Goal: Complete application form

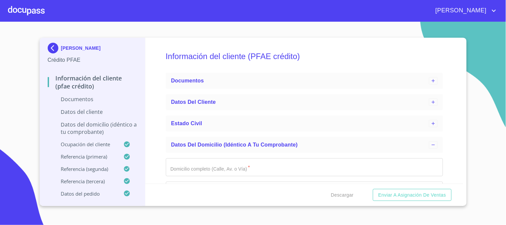
scroll to position [74, 0]
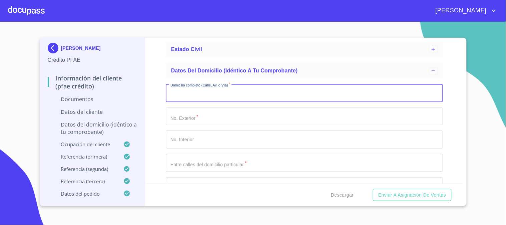
click at [201, 93] on input "Domicilio completo (Calle, Av. o Vía)   *" at bounding box center [304, 93] width 277 height 18
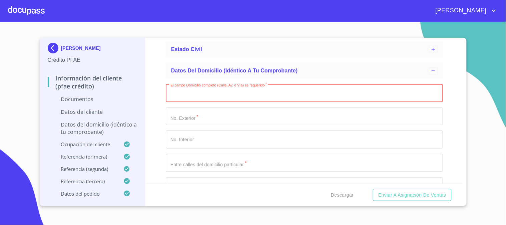
click at [212, 93] on input "El campo Domicilio completo (Calle, Av. o Vía) es requerido   *" at bounding box center [304, 93] width 277 height 18
paste input "[PERSON_NAME]"
type input "[PERSON_NAME]"
click at [233, 102] on input "El campo Domicilio completo (Calle, Av. o Vía) es requerido   *" at bounding box center [297, 93] width 262 height 18
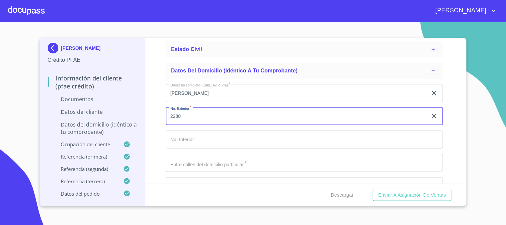
type input "2280"
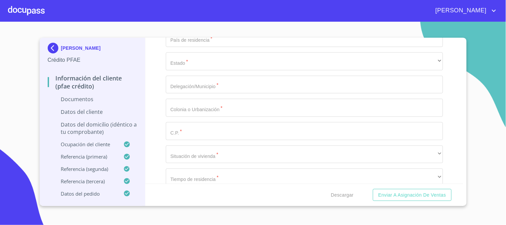
scroll to position [222, 0]
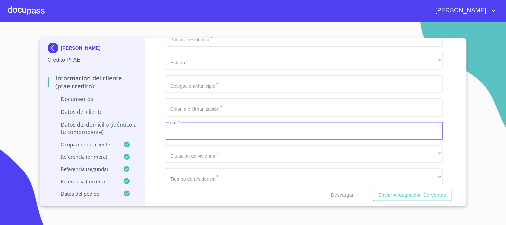
paste input "45238"
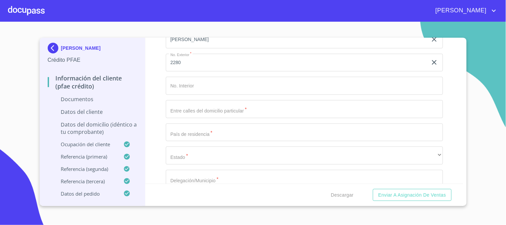
scroll to position [111, 0]
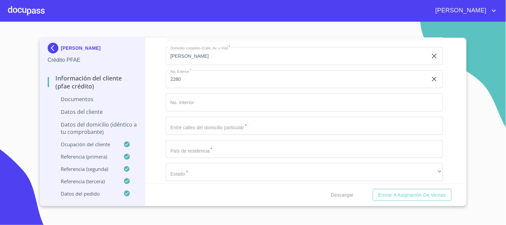
type input "45238"
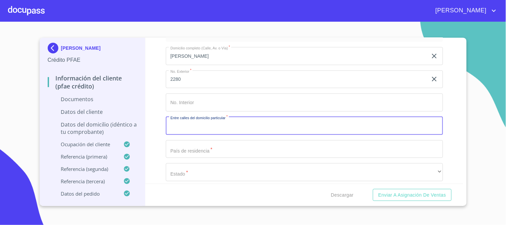
click at [211, 128] on input "Domicilio completo (Calle, Av. o Vía)   *" at bounding box center [304, 126] width 277 height 18
type input "VIA UNICA"
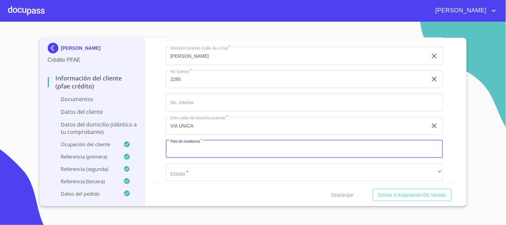
click at [212, 150] on input "Domicilio completo (Calle, Av. o Vía)   *" at bounding box center [304, 149] width 277 height 18
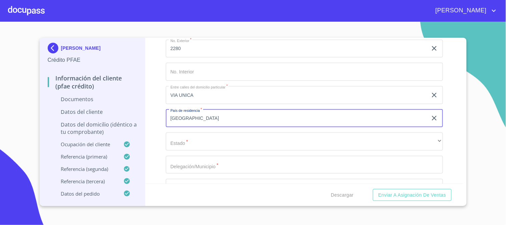
scroll to position [185, 0]
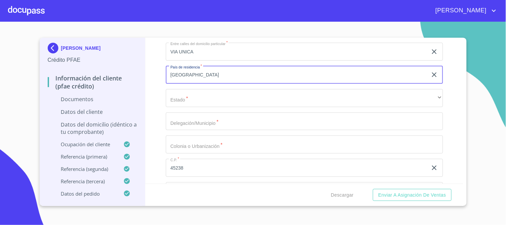
type input "[GEOGRAPHIC_DATA]"
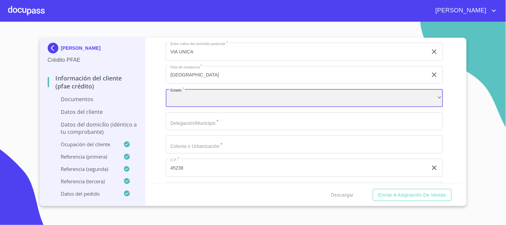
click at [209, 97] on div "​" at bounding box center [304, 98] width 277 height 18
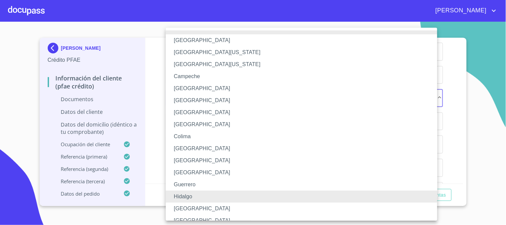
click at [198, 209] on li "[GEOGRAPHIC_DATA]" at bounding box center [304, 208] width 277 height 12
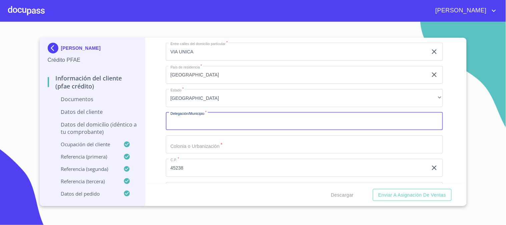
click at [197, 119] on input "Domicilio completo (Calle, Av. o Vía)   *" at bounding box center [304, 121] width 277 height 18
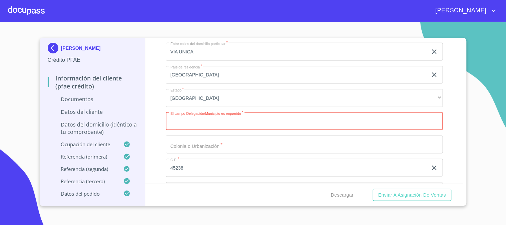
click at [179, 117] on input "Domicilio completo (Calle, Av. o Vía)   *" at bounding box center [304, 121] width 277 height 18
paste input "ZAPOPAN"
type input "ZAPOPAN"
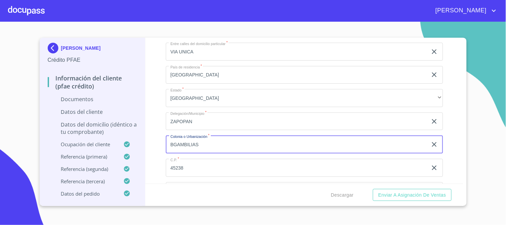
click at [173, 144] on input "BGAMBILIAS" at bounding box center [297, 144] width 262 height 18
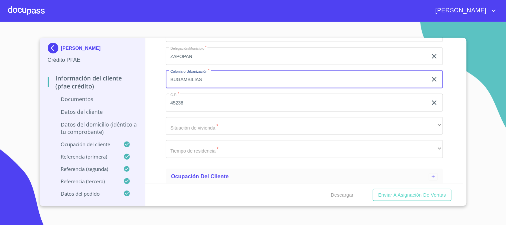
scroll to position [259, 0]
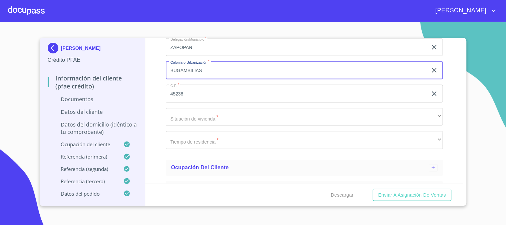
type input "BUGAMBILIAS"
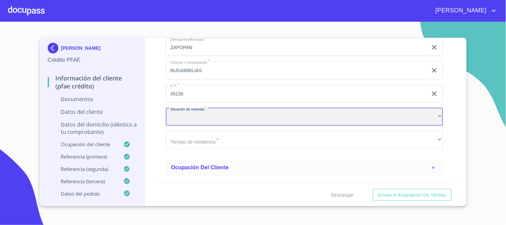
click at [220, 113] on div "​" at bounding box center [304, 117] width 277 height 18
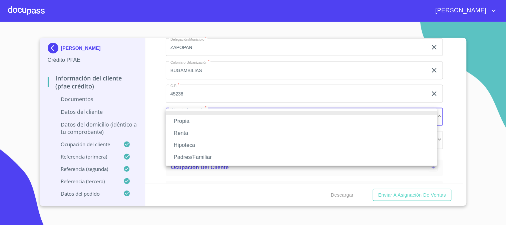
click at [217, 160] on li "Padres/Familiar" at bounding box center [302, 157] width 272 height 12
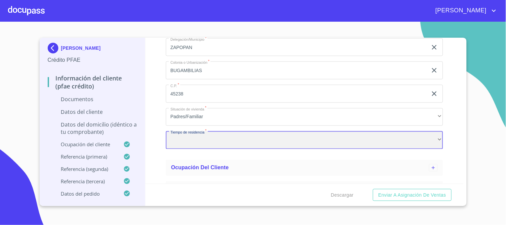
click at [212, 136] on div "​" at bounding box center [304, 140] width 277 height 18
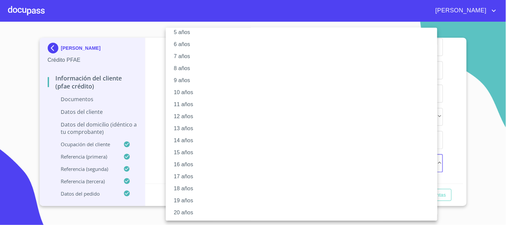
click at [191, 212] on li "20 años" at bounding box center [304, 213] width 277 height 12
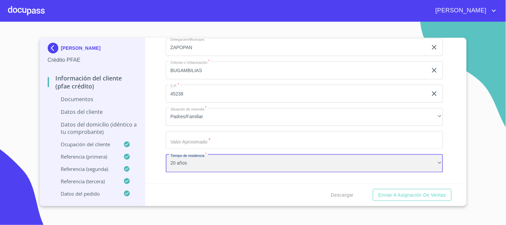
scroll to position [334, 0]
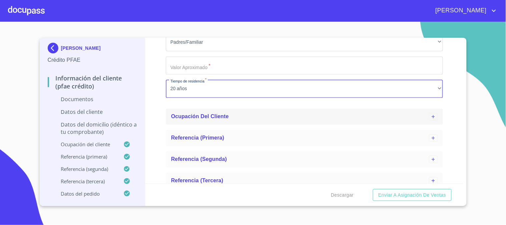
click at [202, 118] on span "Ocupación del Cliente" at bounding box center [200, 117] width 58 height 6
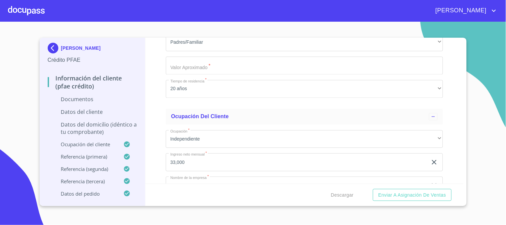
click at [152, 102] on div "Información del cliente (PFAE crédito) Documentos Datos del cliente Estado Civi…" at bounding box center [304, 111] width 318 height 146
click at [190, 68] on input "Domicilio completo (Calle, Av. o Vía)   *" at bounding box center [304, 66] width 277 height 18
type input "$8,000,000"
drag, startPoint x: 193, startPoint y: 68, endPoint x: 170, endPoint y: 62, distance: 24.1
click at [170, 62] on input "$8,000,000" at bounding box center [297, 66] width 262 height 18
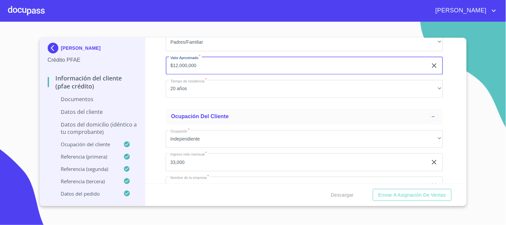
type input "$12,000,000"
click at [152, 96] on div "Información del cliente (PFAE crédito) Documentos Datos del cliente Estado Civi…" at bounding box center [304, 111] width 318 height 146
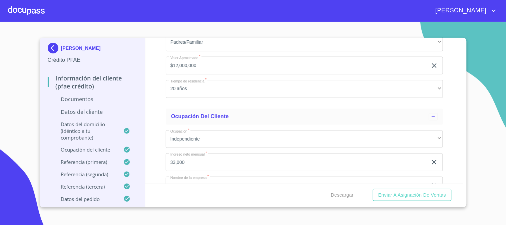
click at [107, 112] on p "Datos del cliente" at bounding box center [93, 111] width 90 height 7
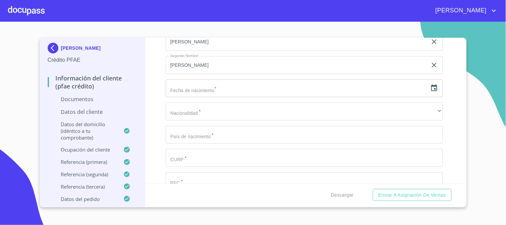
scroll to position [82, 0]
click at [205, 139] on input "text" at bounding box center [297, 136] width 262 height 18
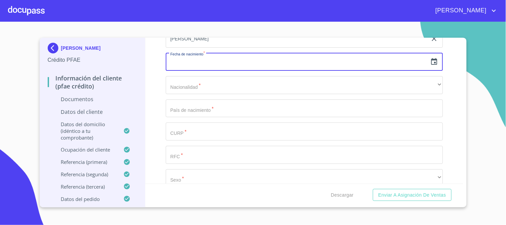
scroll to position [156, 0]
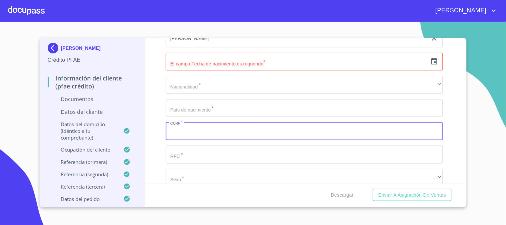
click at [292, 134] on input "Apellido Paterno   *" at bounding box center [304, 131] width 277 height 18
paste input "AAGJ040217HJCRTRA7"
type input "AAGJ040217HJCRTRA7"
click at [431, 64] on icon "button" at bounding box center [434, 61] width 6 height 7
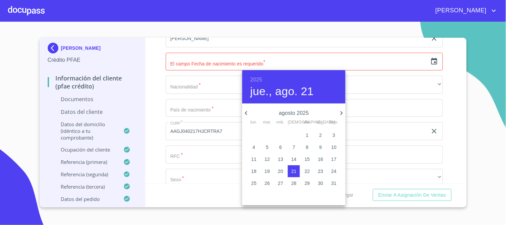
click at [258, 78] on h6 "2025" at bounding box center [256, 79] width 12 height 9
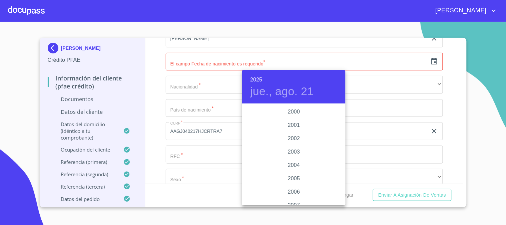
scroll to position [998, 0]
click at [299, 165] on div "2004" at bounding box center [293, 167] width 103 height 13
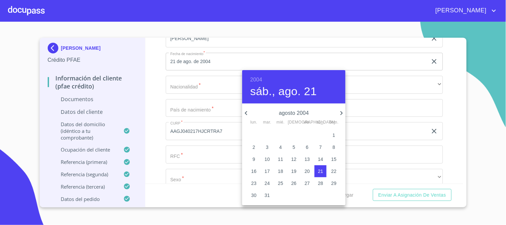
click at [247, 112] on icon "button" at bounding box center [246, 113] width 8 height 8
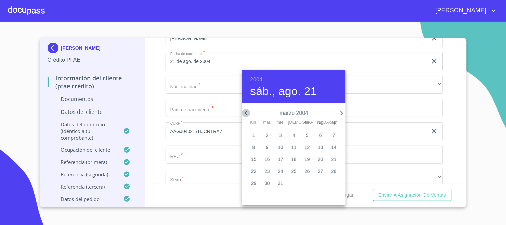
click at [247, 112] on icon "button" at bounding box center [246, 113] width 8 height 8
click at [268, 169] on p "17" at bounding box center [267, 171] width 5 height 7
type input "17 de feb. de 2004"
click at [210, 91] on div at bounding box center [253, 112] width 506 height 225
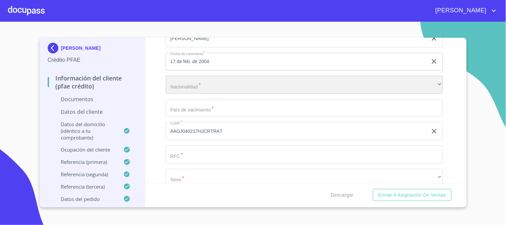
click at [206, 83] on div "​" at bounding box center [304, 85] width 277 height 18
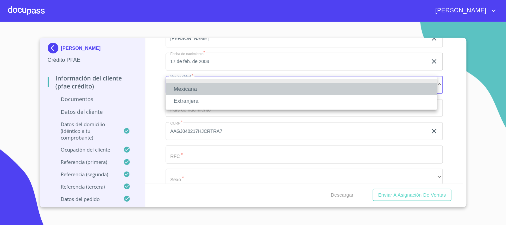
click at [209, 89] on li "Mexicana" at bounding box center [302, 89] width 272 height 12
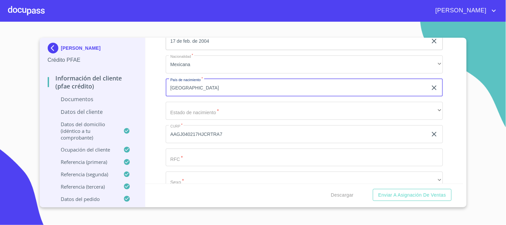
scroll to position [193, 0]
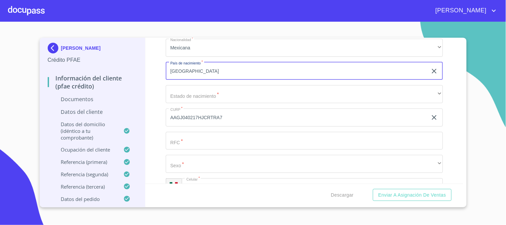
type input "[GEOGRAPHIC_DATA]"
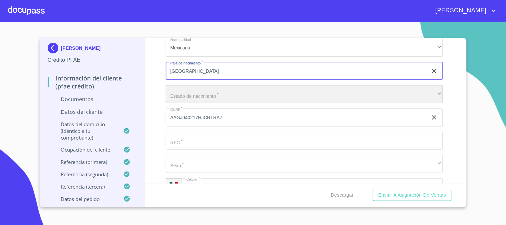
click at [207, 92] on div "​" at bounding box center [304, 94] width 277 height 18
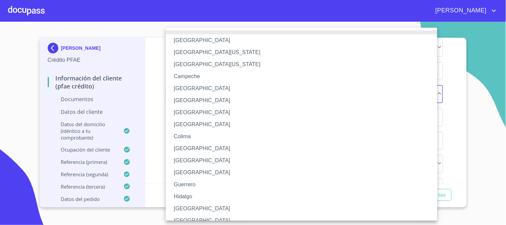
click at [200, 208] on li "[GEOGRAPHIC_DATA]" at bounding box center [304, 208] width 277 height 12
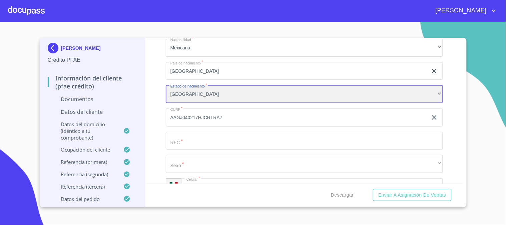
scroll to position [267, 0]
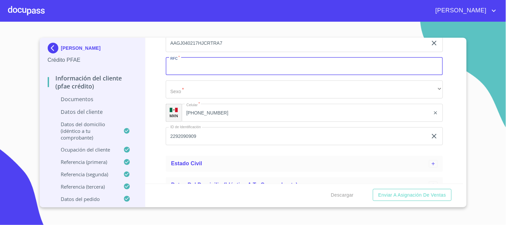
click at [215, 66] on input "Apellido Paterno   *" at bounding box center [304, 66] width 277 height 18
paste input "AAGJ040217"
type input "AAGJ040217KZ0"
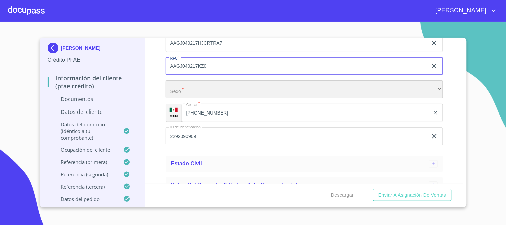
click at [217, 89] on div "​" at bounding box center [304, 89] width 277 height 18
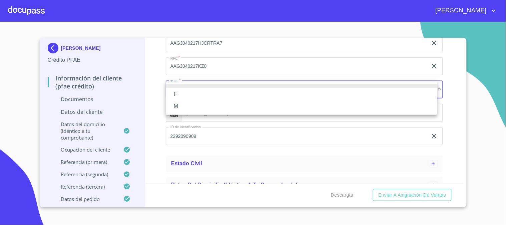
click at [218, 104] on li "M" at bounding box center [302, 106] width 272 height 12
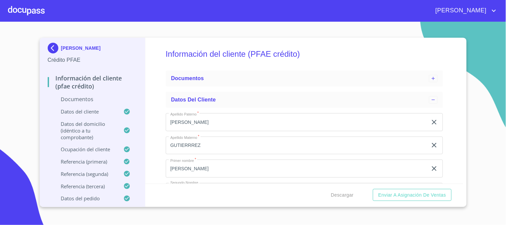
scroll to position [0, 0]
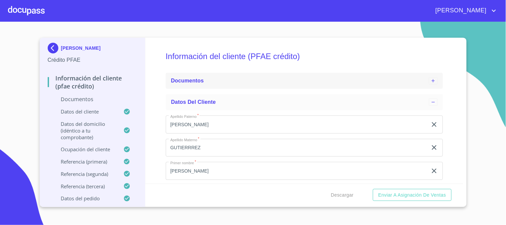
click at [208, 77] on div "Documentos" at bounding box center [300, 81] width 258 height 8
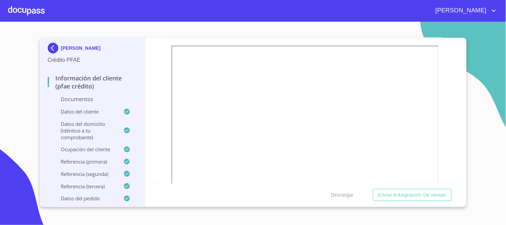
scroll to position [74, 0]
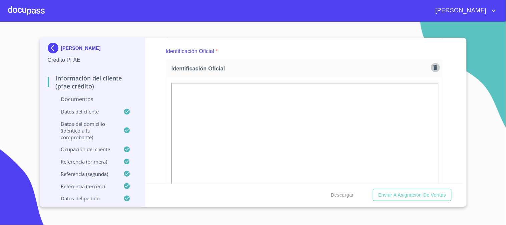
click at [434, 67] on icon "button" at bounding box center [436, 67] width 4 height 5
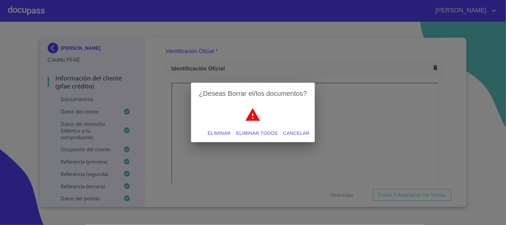
click at [210, 132] on span "Eliminar" at bounding box center [219, 133] width 23 height 8
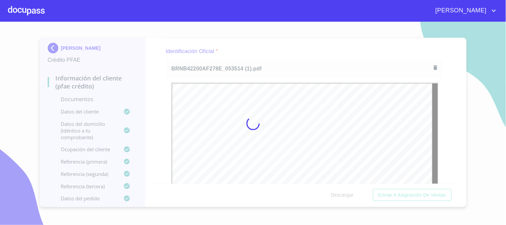
click at [160, 114] on div at bounding box center [253, 123] width 506 height 203
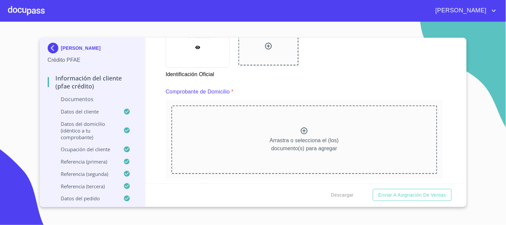
scroll to position [332, 0]
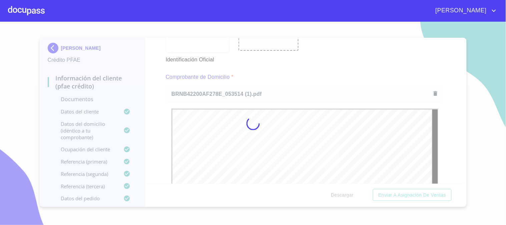
click at [320, 85] on div at bounding box center [253, 123] width 506 height 203
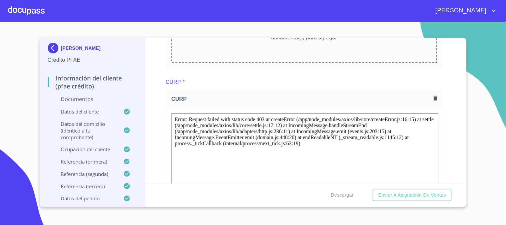
scroll to position [951, 0]
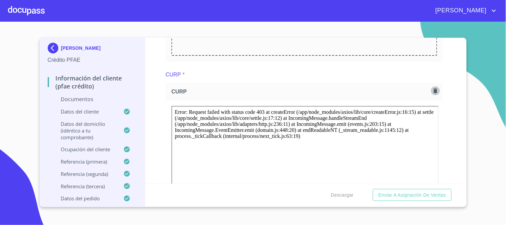
click at [434, 88] on icon "button" at bounding box center [436, 90] width 4 height 5
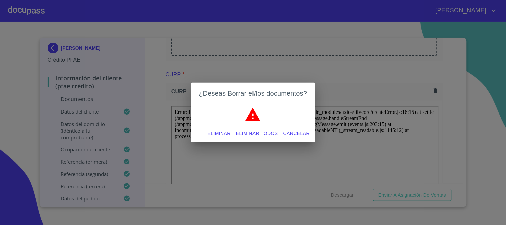
click at [223, 134] on span "Eliminar" at bounding box center [219, 133] width 23 height 8
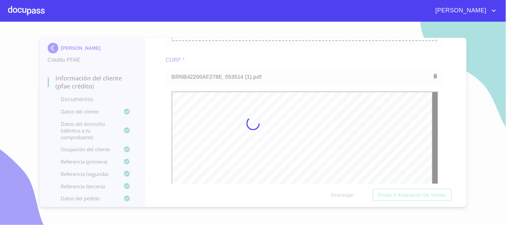
scroll to position [0, 0]
drag, startPoint x: 162, startPoint y: 115, endPoint x: 189, endPoint y: 120, distance: 26.9
click at [162, 115] on div at bounding box center [253, 123] width 506 height 203
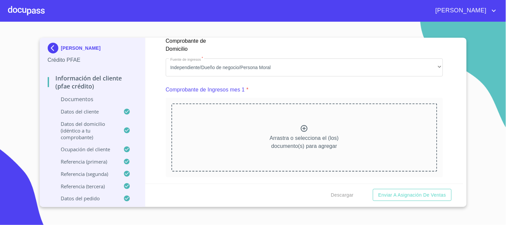
scroll to position [671, 0]
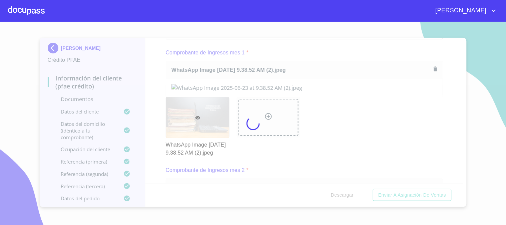
drag, startPoint x: 159, startPoint y: 99, endPoint x: 265, endPoint y: 127, distance: 109.6
click at [159, 99] on div at bounding box center [253, 123] width 506 height 203
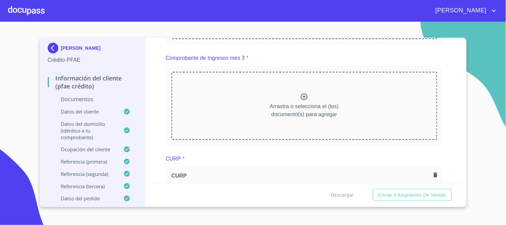
scroll to position [913, 0]
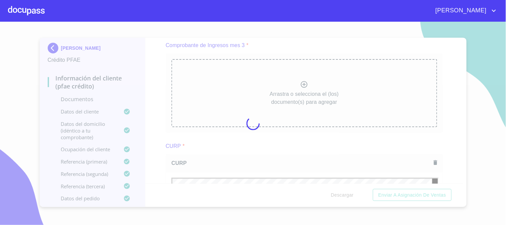
click at [159, 116] on div at bounding box center [253, 123] width 506 height 203
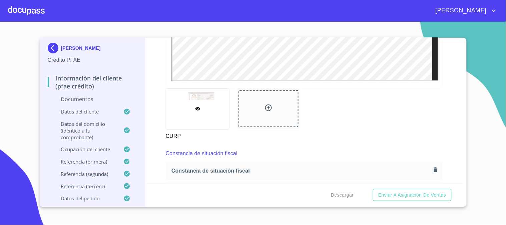
scroll to position [1196, 0]
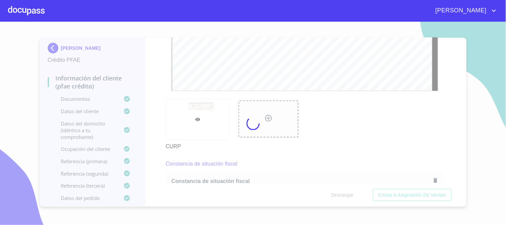
click at [145, 109] on div at bounding box center [253, 123] width 506 height 203
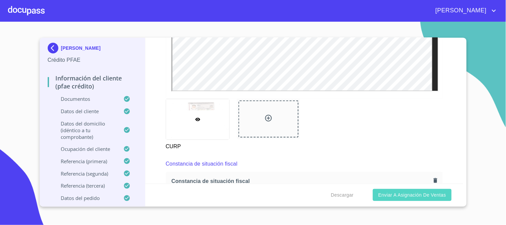
click at [436, 194] on span "Enviar a Asignación de Ventas" at bounding box center [412, 195] width 68 height 8
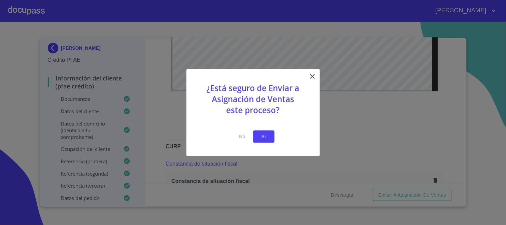
click at [262, 135] on span "Si" at bounding box center [264, 136] width 11 height 8
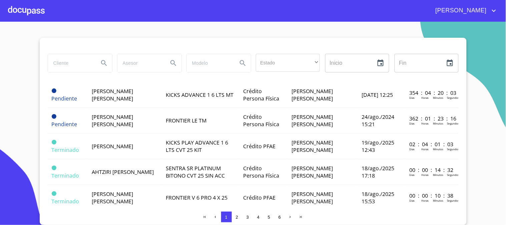
scroll to position [259, 0]
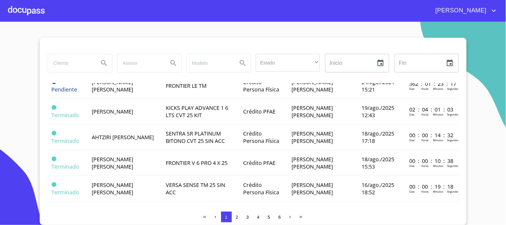
click at [121, 115] on td "[PERSON_NAME]" at bounding box center [125, 112] width 74 height 26
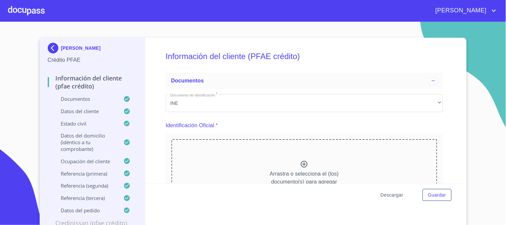
click at [387, 197] on span "Descargar" at bounding box center [392, 195] width 23 height 8
